Goal: Information Seeking & Learning: Learn about a topic

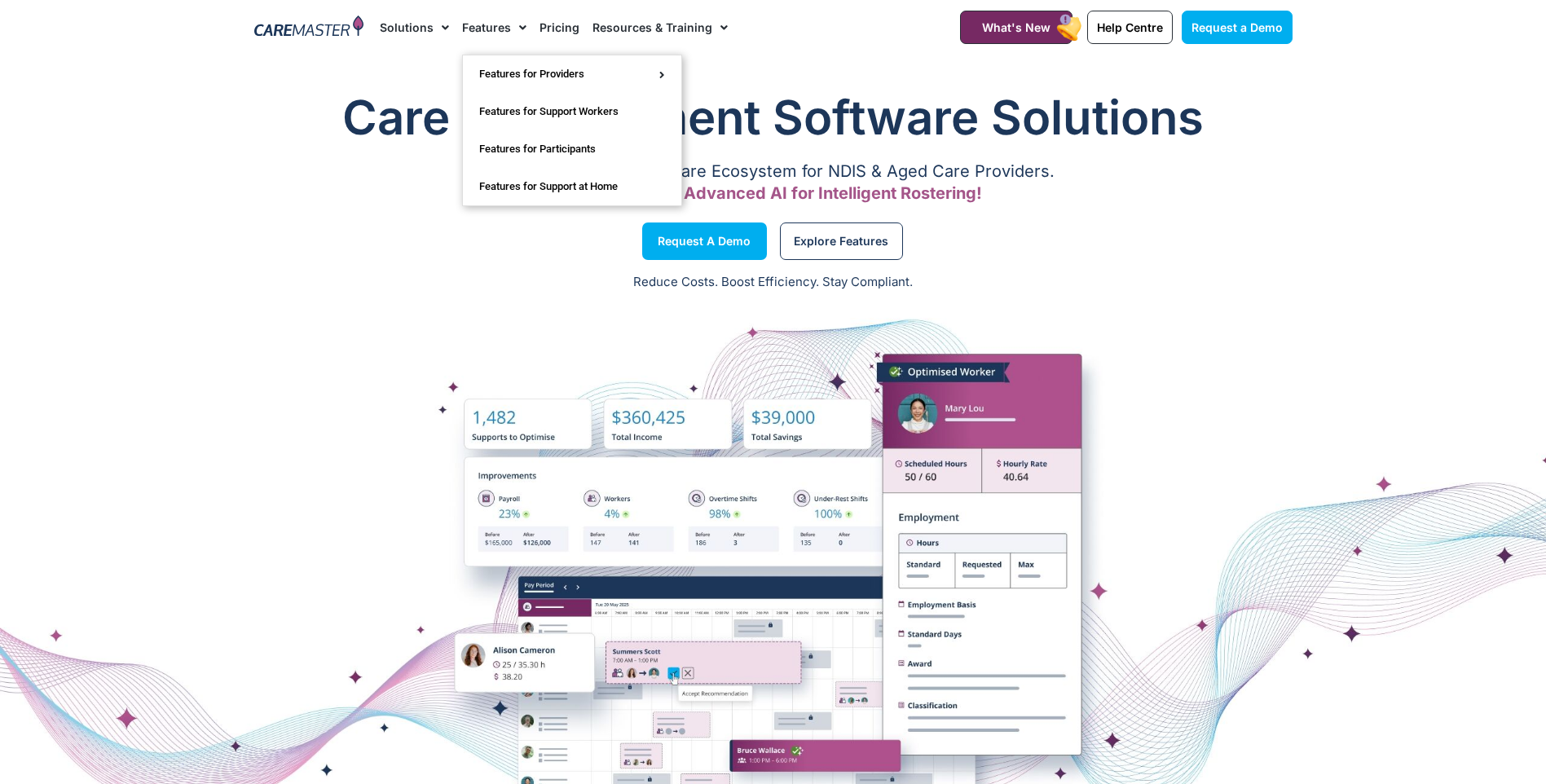
click at [495, 26] on link "Features" at bounding box center [494, 27] width 64 height 54
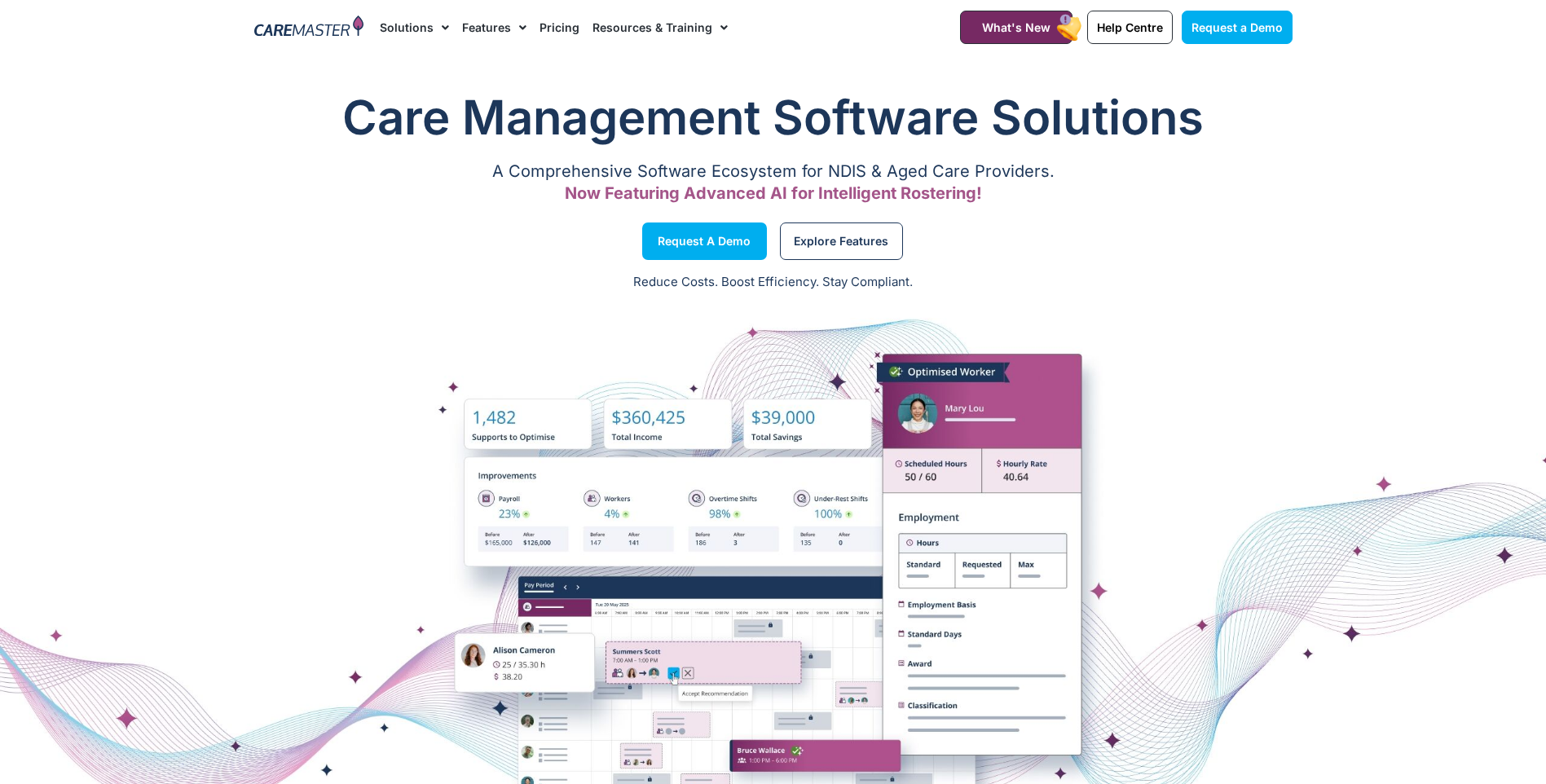
click at [494, 27] on link "Features" at bounding box center [494, 27] width 64 height 54
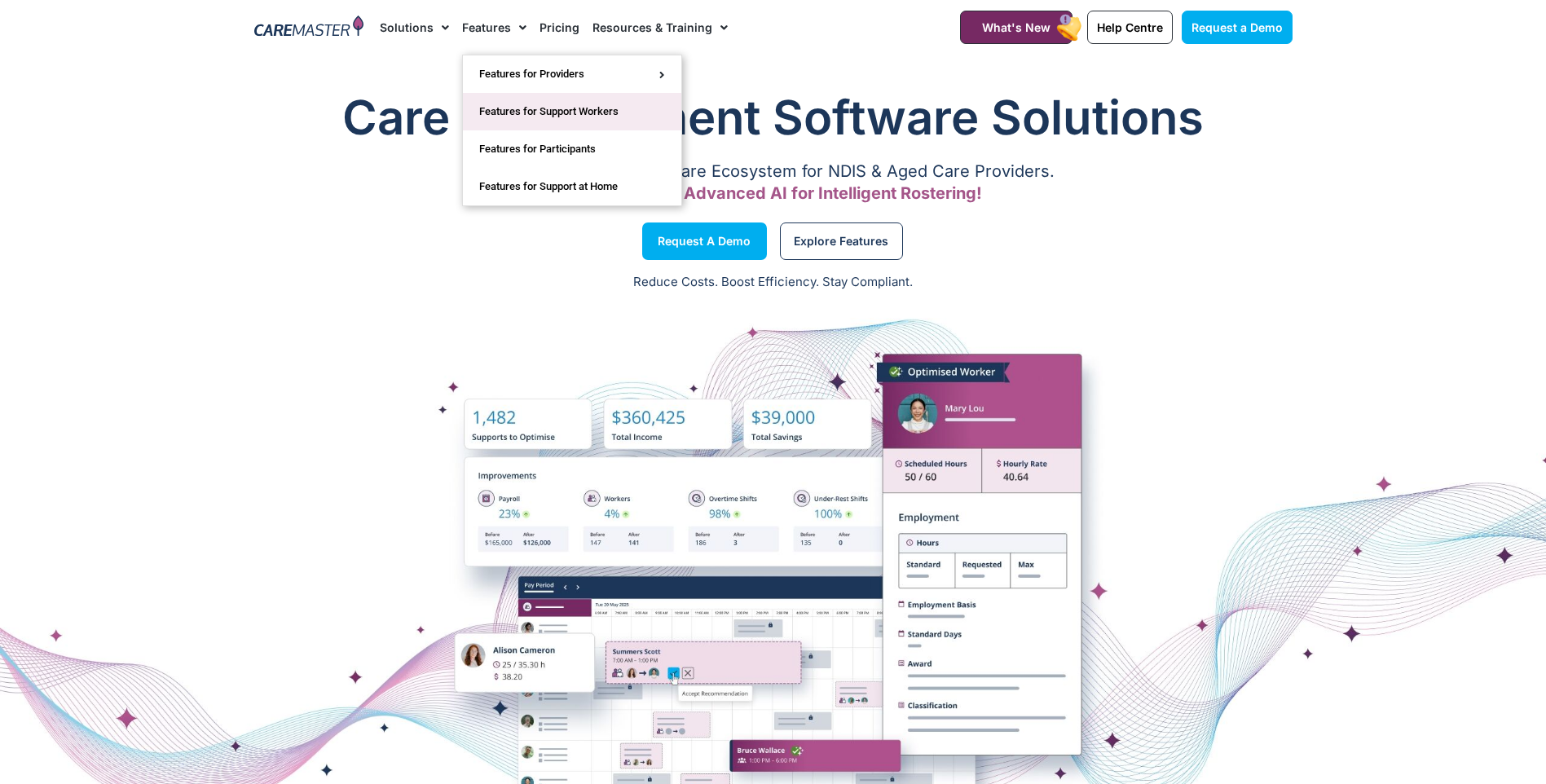
click at [546, 112] on link "Features for Support Workers" at bounding box center [571, 111] width 218 height 38
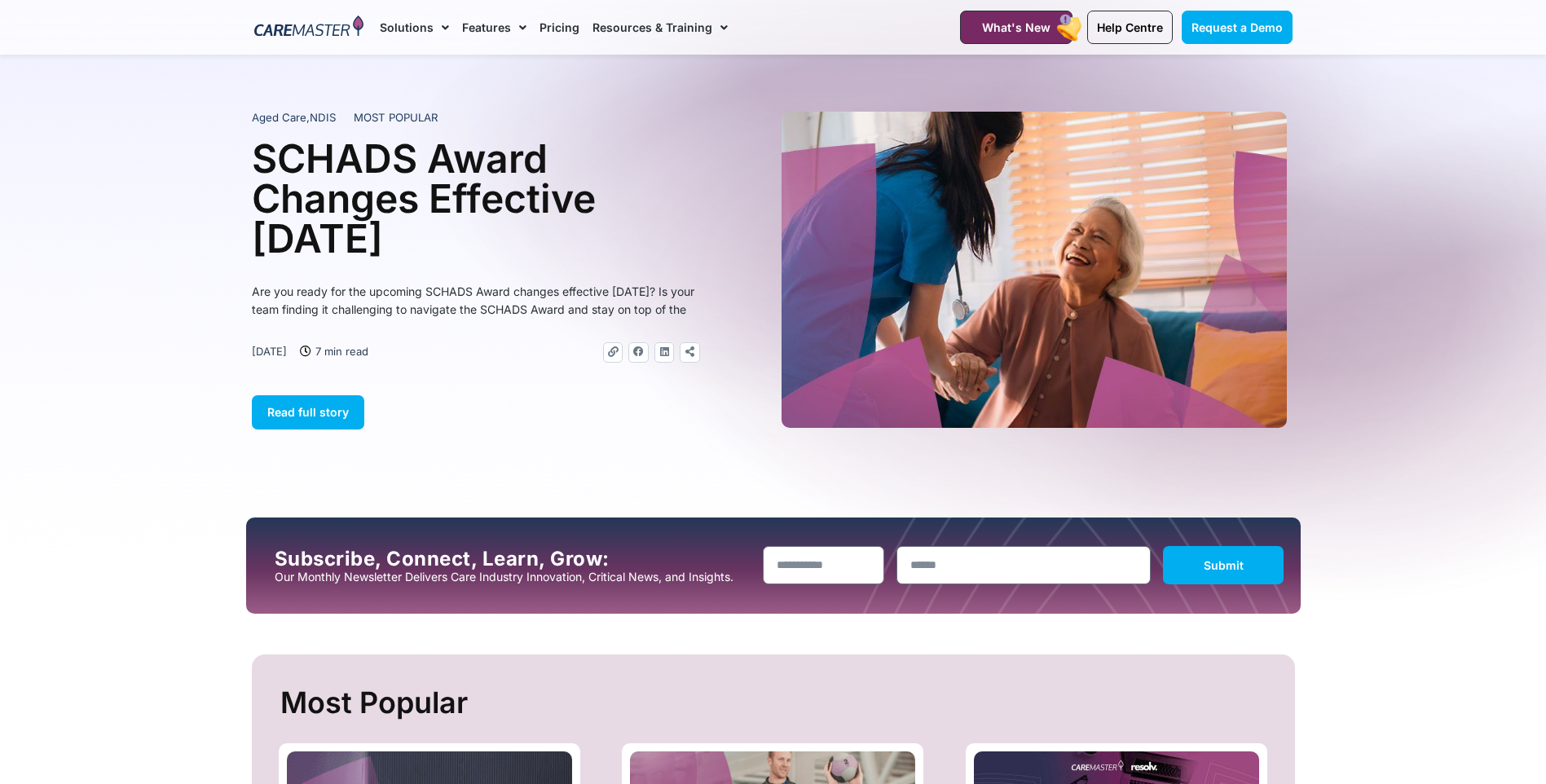
click at [566, 30] on link "Pricing" at bounding box center [559, 27] width 40 height 54
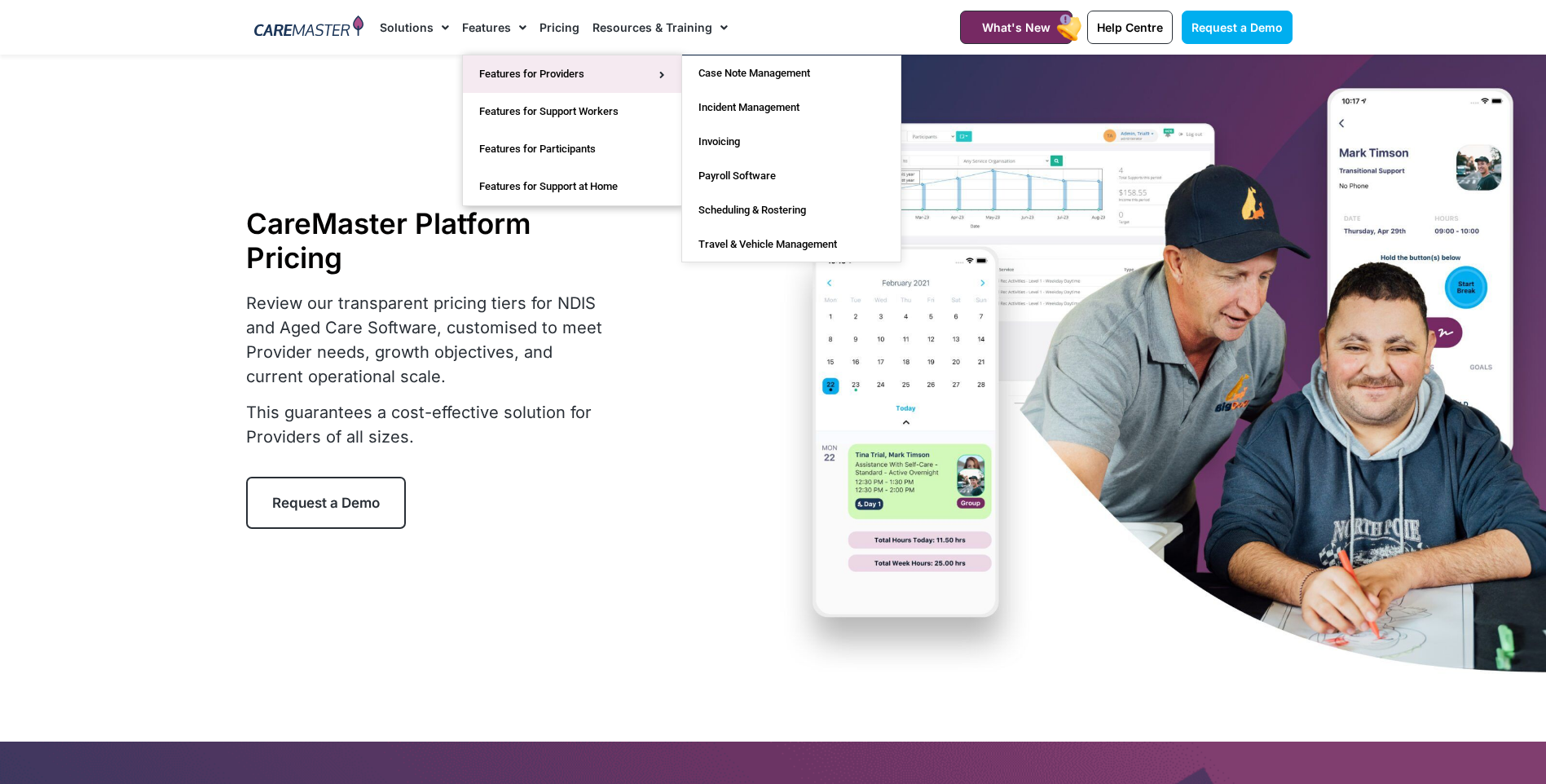
click at [495, 77] on link "Features for Providers" at bounding box center [571, 74] width 218 height 38
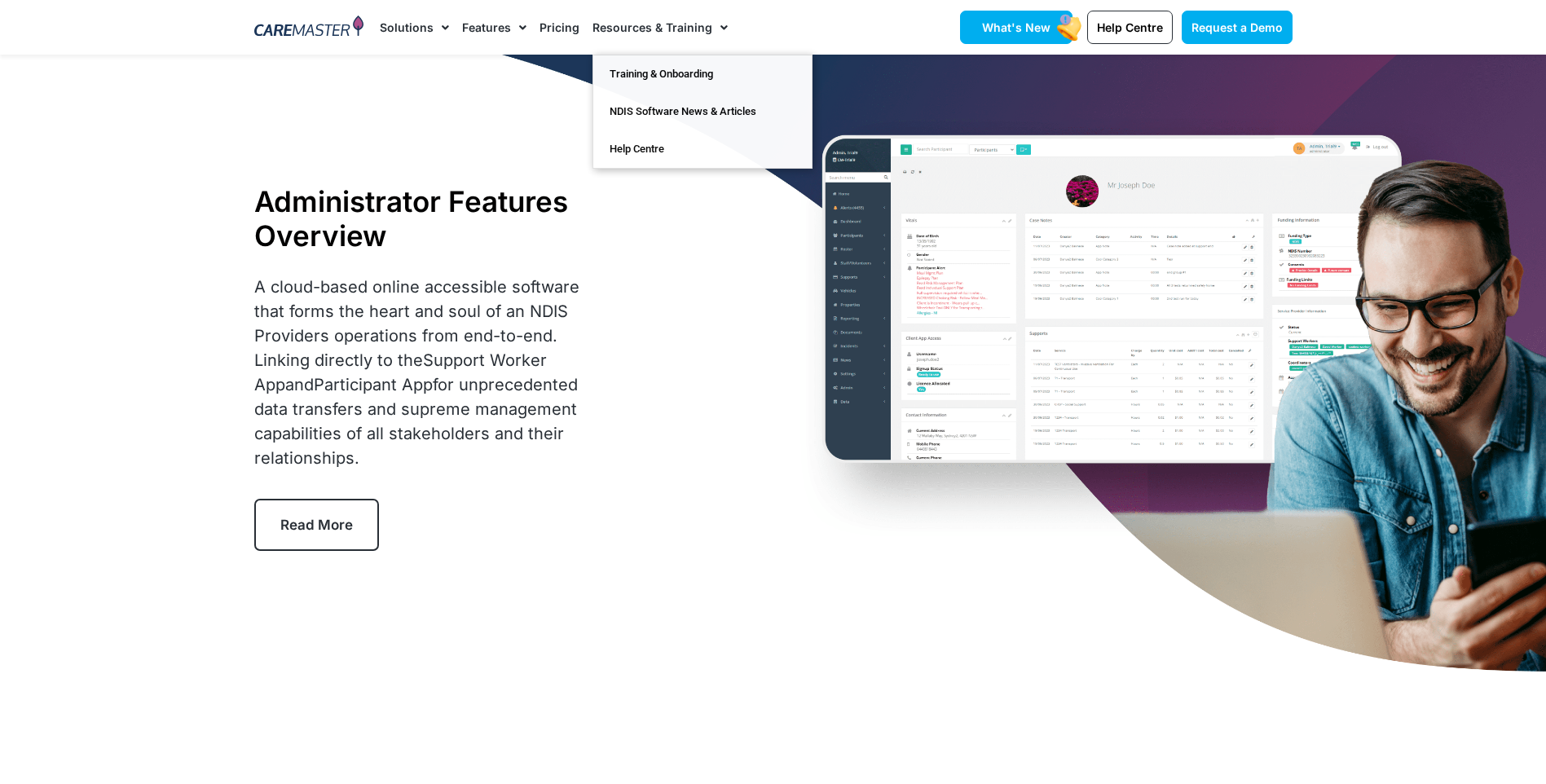
click at [992, 21] on span "What's New" at bounding box center [1016, 27] width 68 height 14
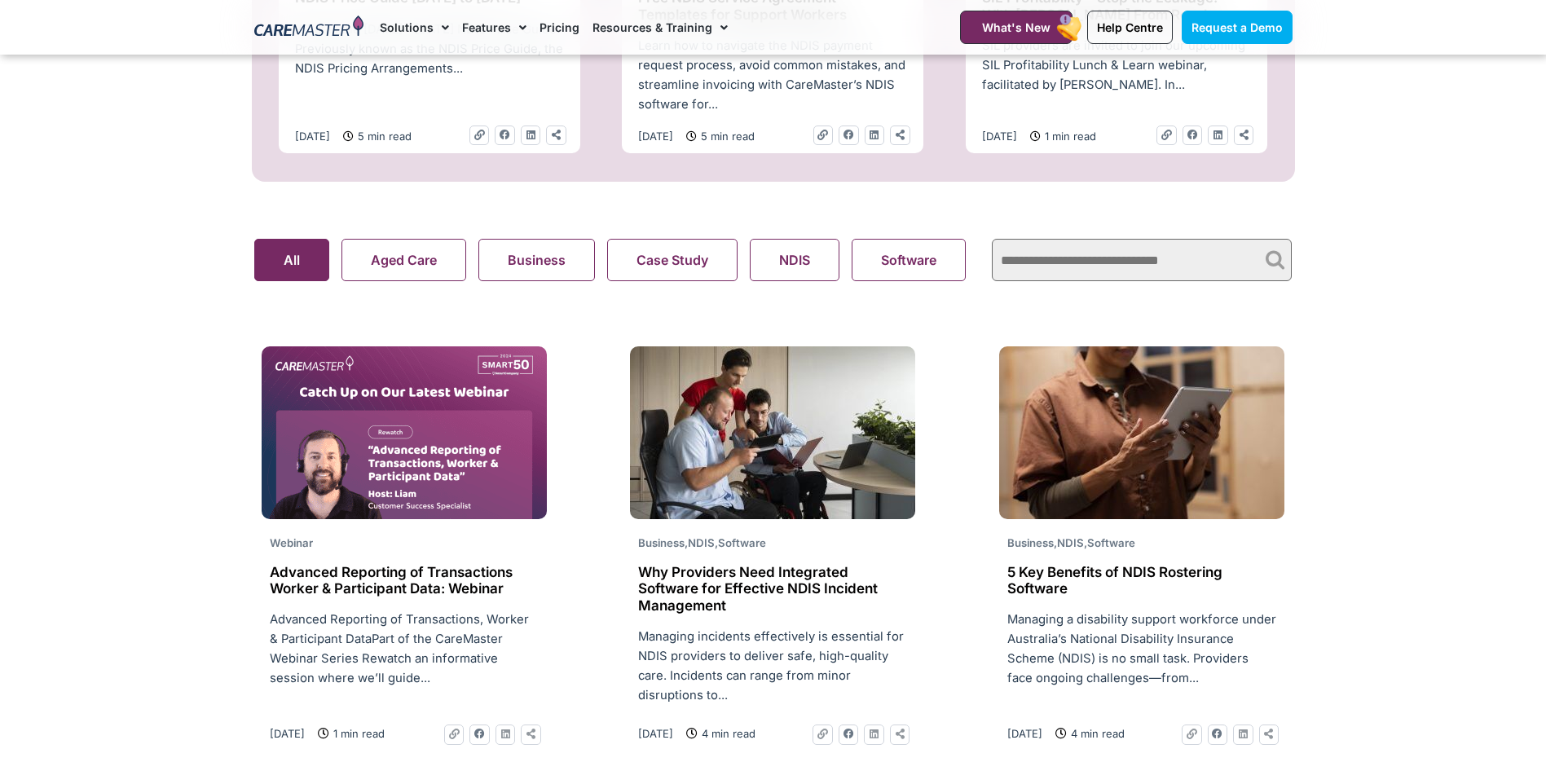
scroll to position [571, 0]
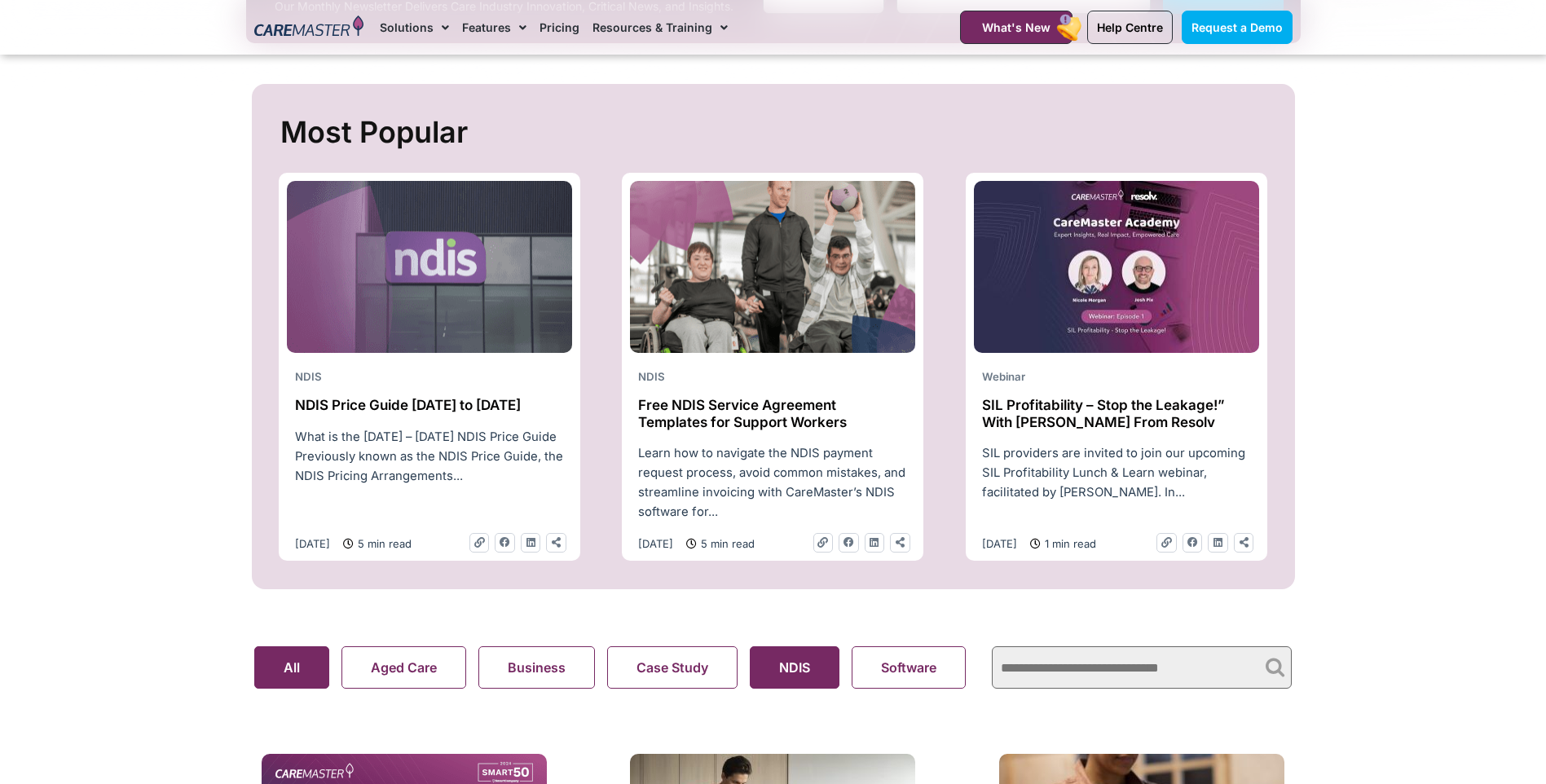
click at [796, 674] on button "NDIS" at bounding box center [794, 667] width 89 height 42
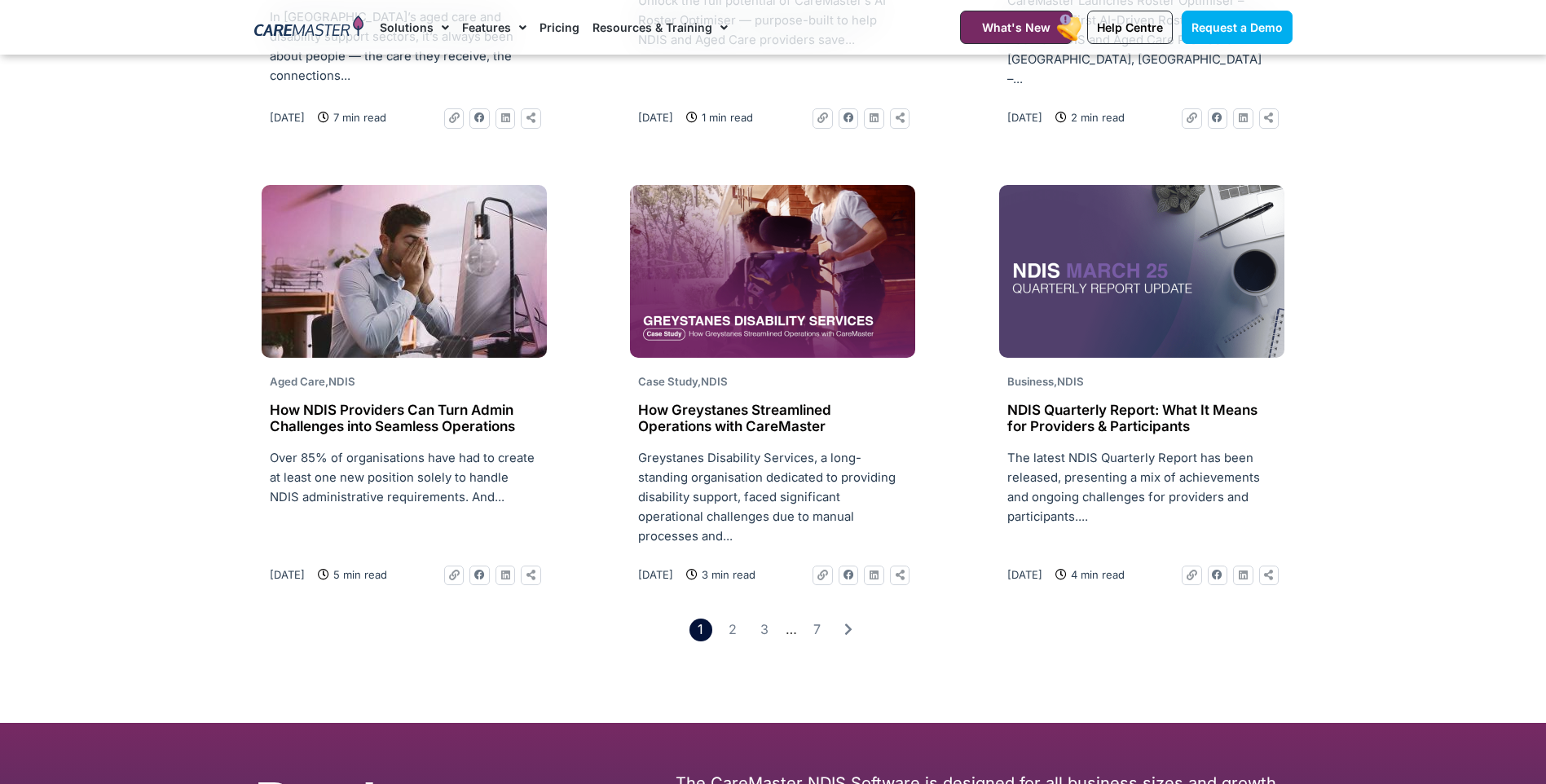
scroll to position [2200, 0]
